Goal: Check status: Check status

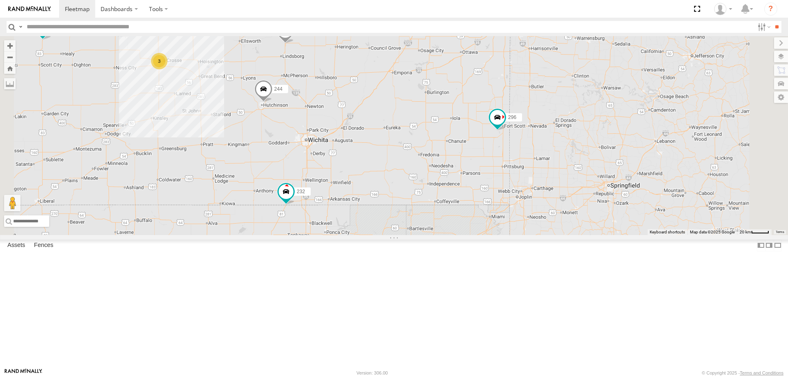
drag, startPoint x: 375, startPoint y: 146, endPoint x: 388, endPoint y: 225, distance: 80.1
click at [387, 223] on div "244 246 270 232 296 264 266 298 3 260" at bounding box center [394, 135] width 788 height 199
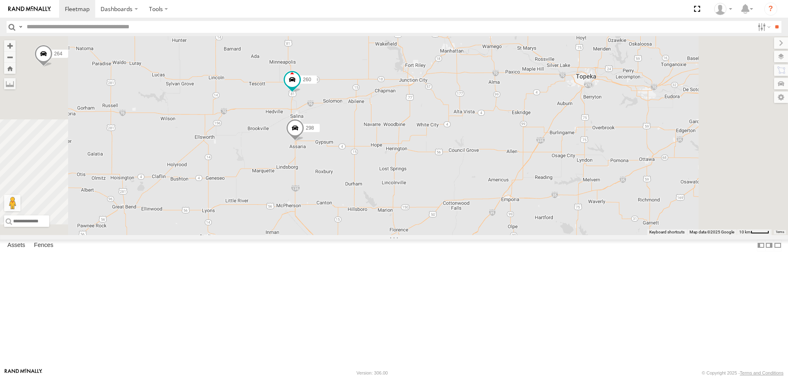
click at [261, 259] on span at bounding box center [252, 248] width 18 height 22
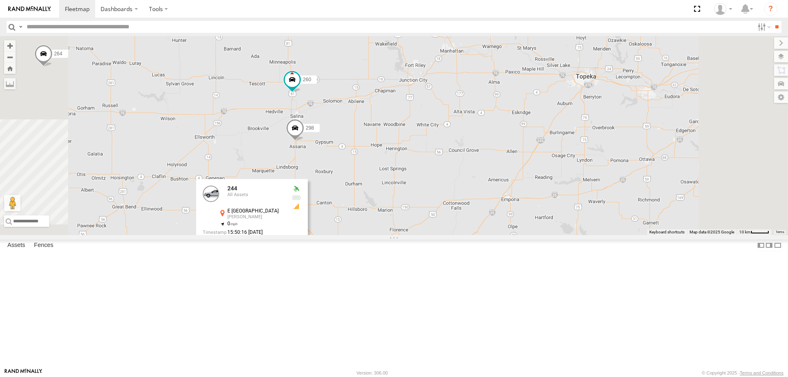
click at [358, 224] on div "244 246 270 232 296 264 266 298 260 244 All Assets E 33rd Ave Hutchinson 38.091…" at bounding box center [394, 135] width 788 height 199
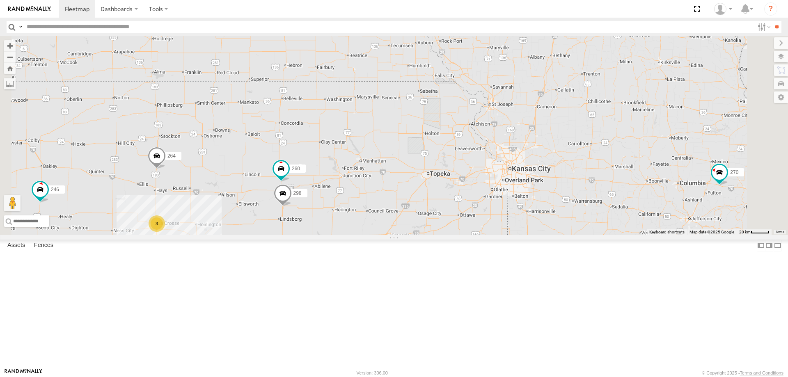
click at [502, 288] on span at bounding box center [494, 280] width 15 height 15
click at [507, 235] on div "244 246 270 232 296 264 266 298 260 3 296 All Assets Indian Rd Fort Scott 37.79…" at bounding box center [394, 135] width 788 height 199
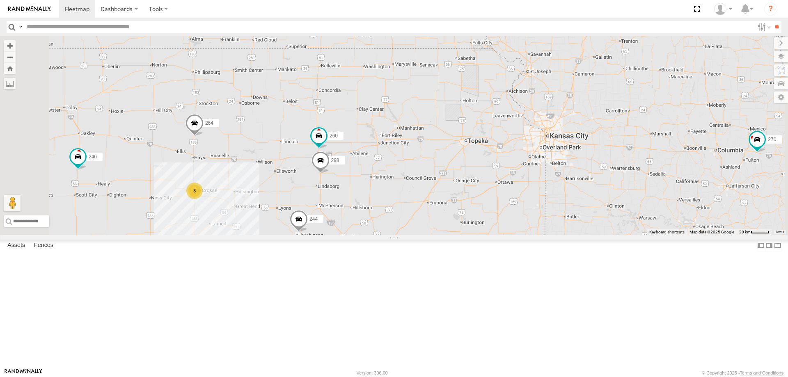
drag, startPoint x: 330, startPoint y: 296, endPoint x: 348, endPoint y: 281, distance: 23.0
click at [347, 235] on div "244 246 270 232 296 264 266 298 260 3" at bounding box center [394, 135] width 788 height 199
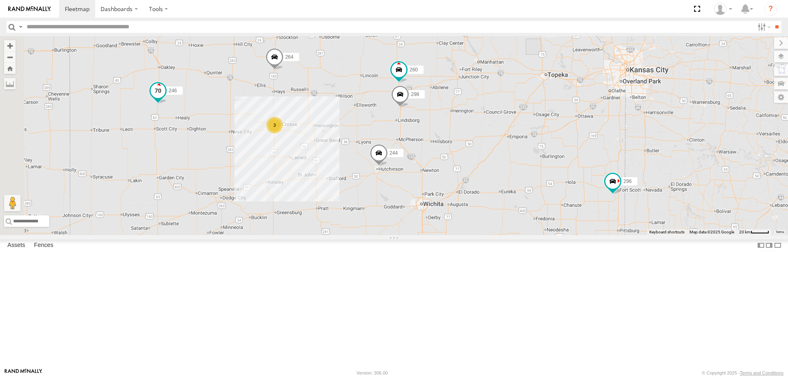
click at [165, 98] on span at bounding box center [158, 90] width 15 height 15
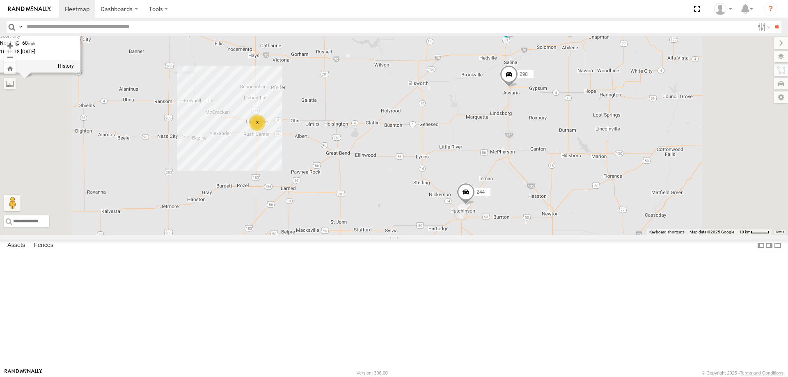
click at [266, 13] on span at bounding box center [257, 2] width 18 height 22
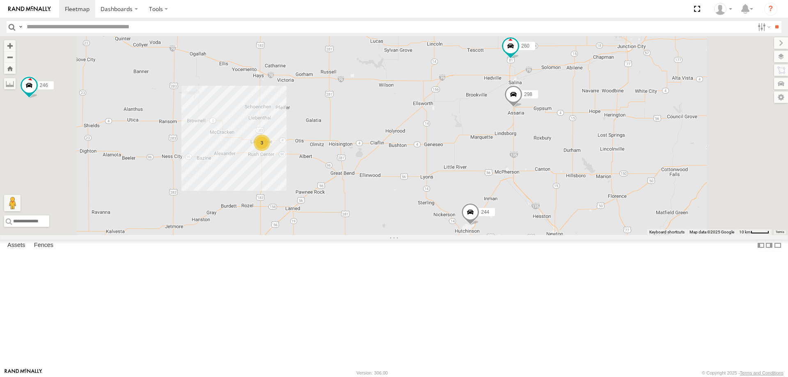
drag, startPoint x: 402, startPoint y: 116, endPoint x: 429, endPoint y: 220, distance: 108.0
click at [424, 214] on div "244 246 270 232 296 264 266 298 260 3 264 All Assets 39.12341 , -99.30306 North…" at bounding box center [394, 135] width 788 height 199
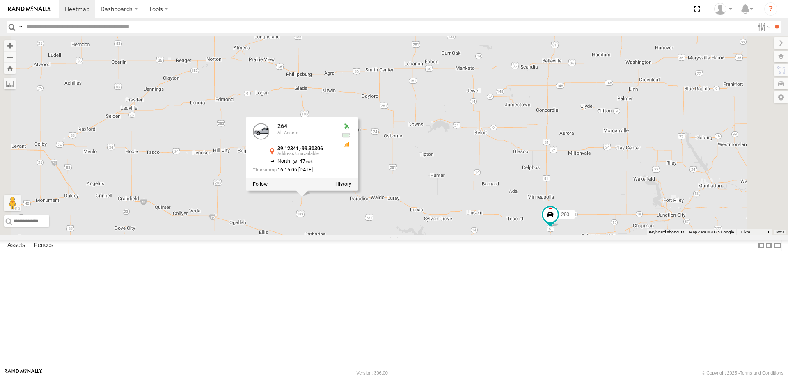
click at [444, 235] on div "244 246 270 232 296 264 266 298 260 3 264 All Assets 39.12341 , -99.30306 North…" at bounding box center [394, 135] width 788 height 199
